Goal: Use online tool/utility: Utilize a website feature to perform a specific function

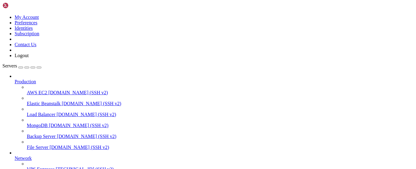
scroll to position [6, 1]
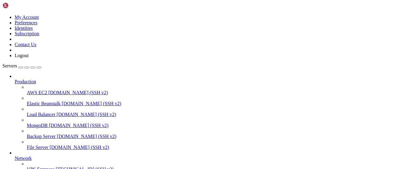
scroll to position [69, 0]
drag, startPoint x: 10, startPoint y: 452, endPoint x: 25, endPoint y: 457, distance: 15.4
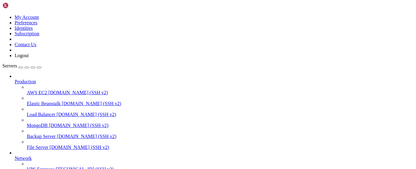
scroll to position [193, 0]
drag, startPoint x: 32, startPoint y: 370, endPoint x: 26, endPoint y: 385, distance: 16.1
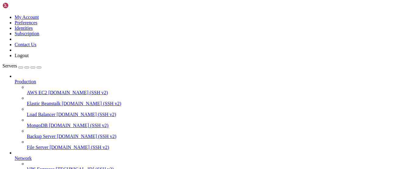
scroll to position [0, 0]
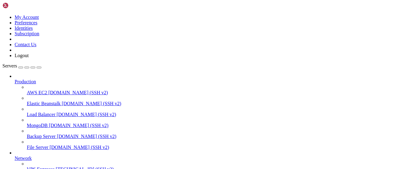
drag, startPoint x: 15, startPoint y: 442, endPoint x: 41, endPoint y: 454, distance: 28.7
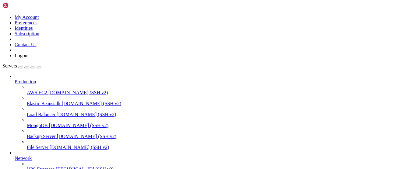
scroll to position [117, 0]
drag, startPoint x: 82, startPoint y: 453, endPoint x: 71, endPoint y: 454, distance: 11.3
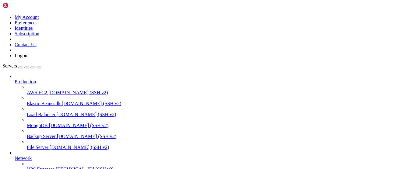
scroll to position [0, 0]
